Goal: Task Accomplishment & Management: Complete application form

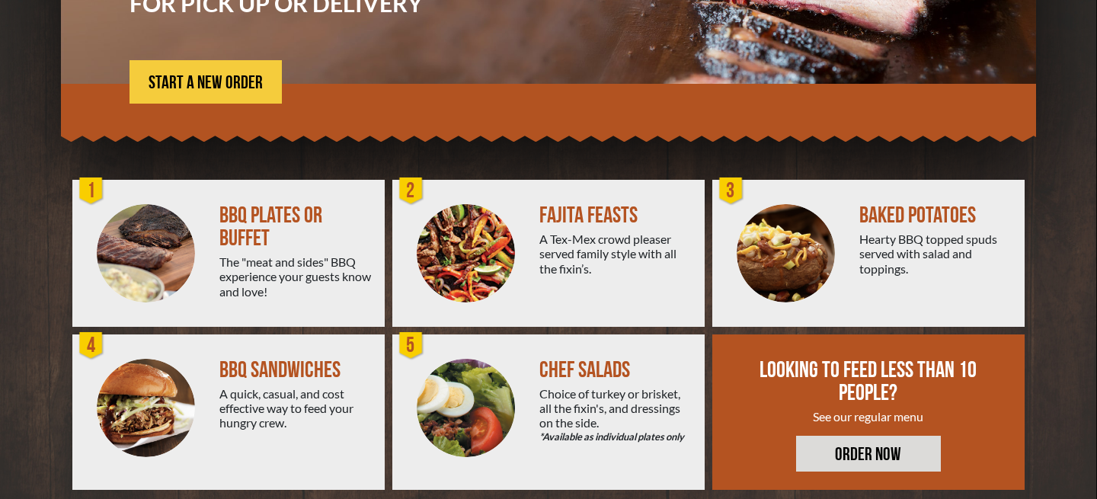
scroll to position [304, 0]
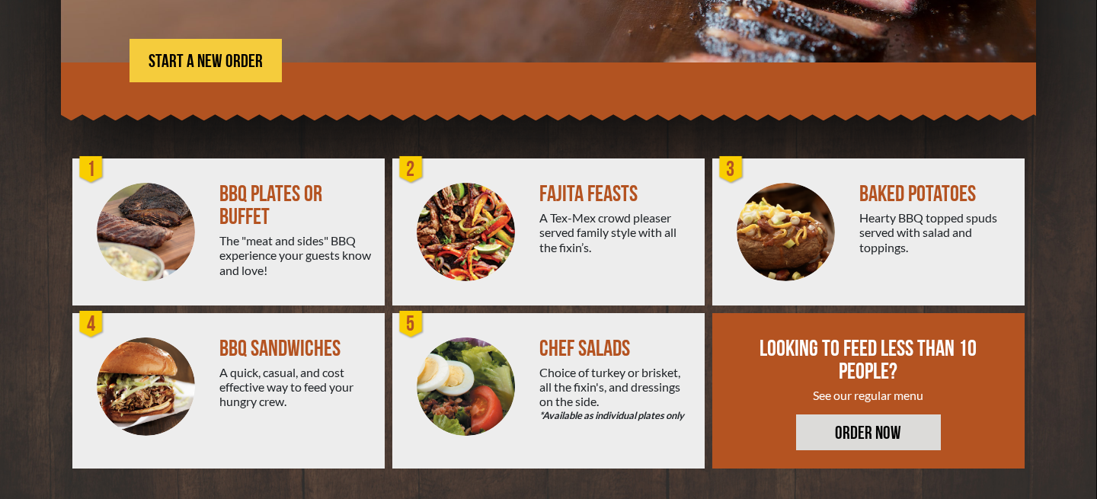
click at [826, 426] on link "ORDER NOW" at bounding box center [868, 432] width 145 height 36
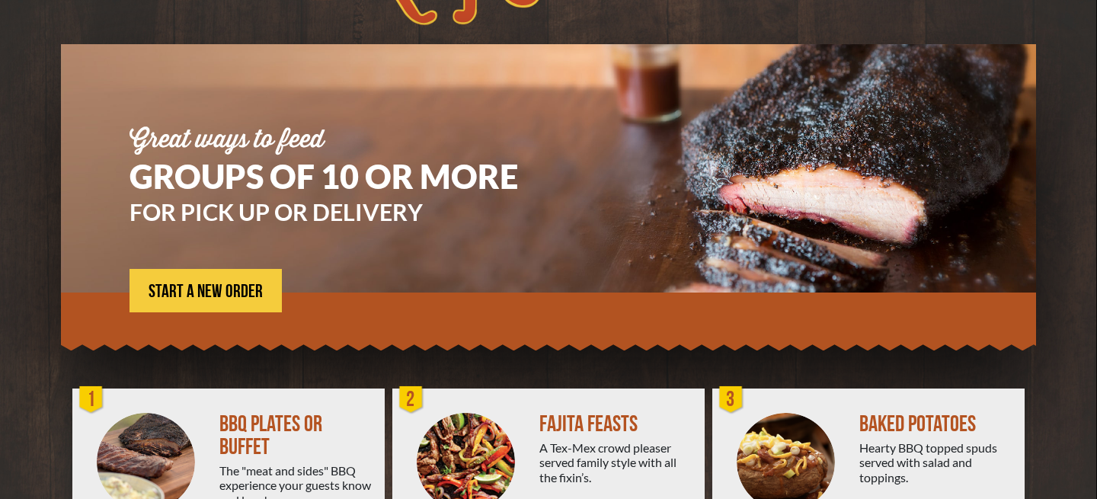
scroll to position [69, 0]
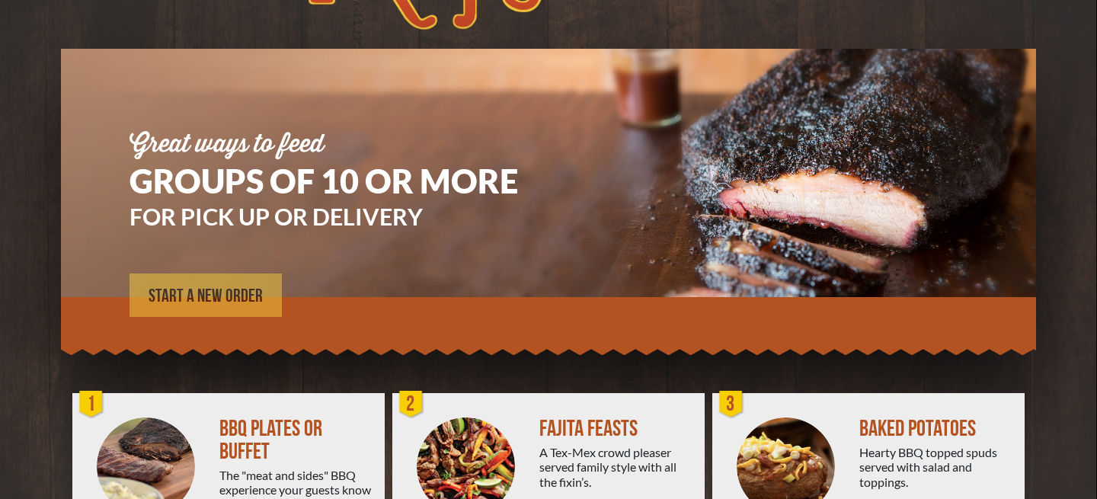
click at [244, 293] on span "START A NEW ORDER" at bounding box center [206, 296] width 114 height 18
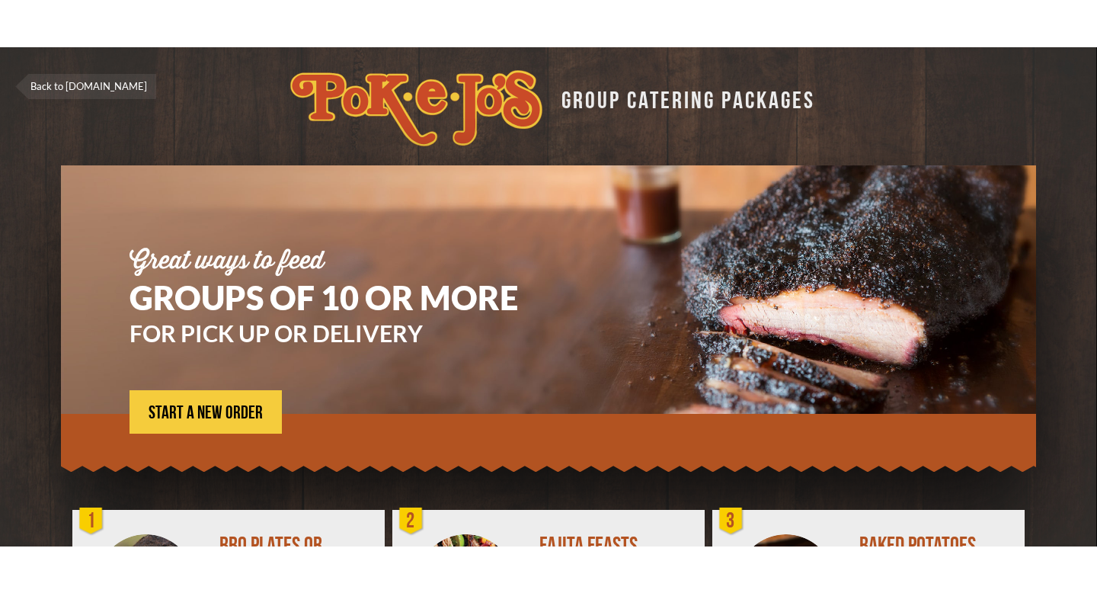
scroll to position [69, 0]
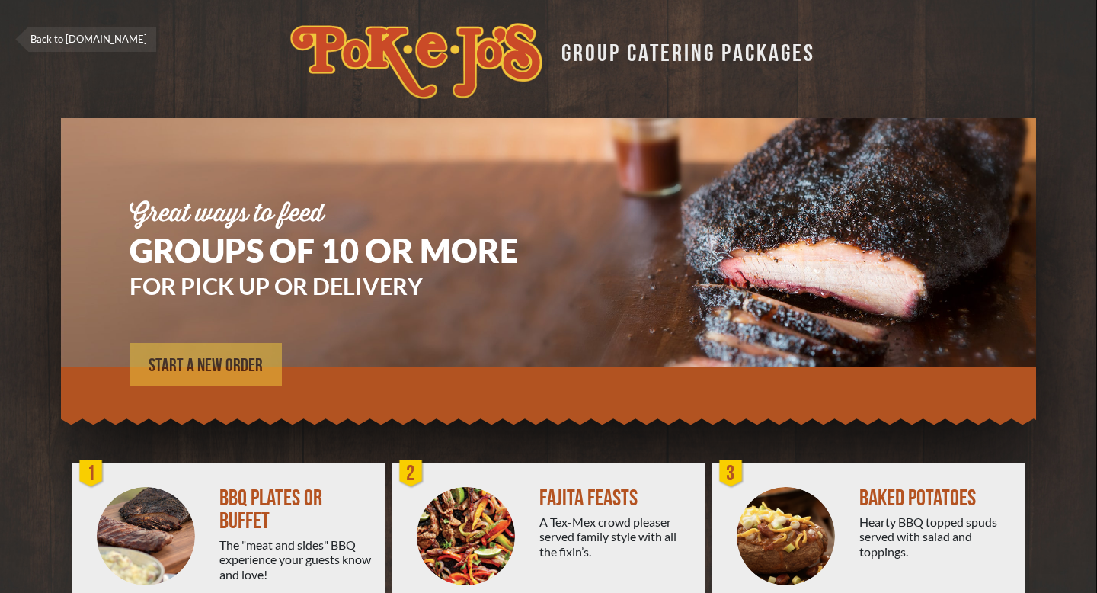
click at [209, 366] on span "START A NEW ORDER" at bounding box center [206, 365] width 114 height 18
